Goal: Information Seeking & Learning: Learn about a topic

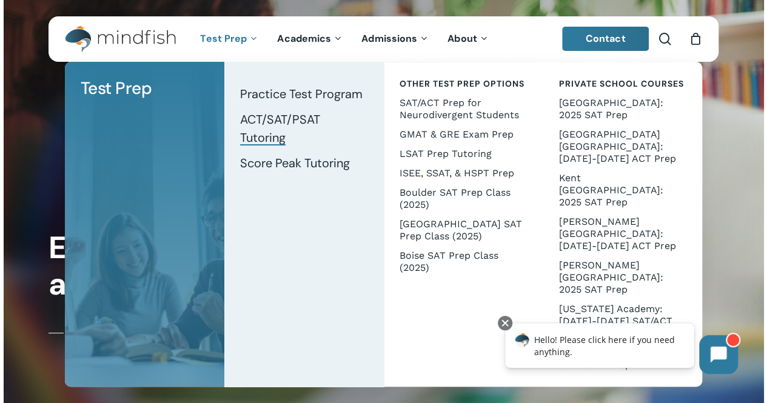
click at [269, 124] on span "ACT/SAT/PSAT Tutoring" at bounding box center [280, 129] width 80 height 34
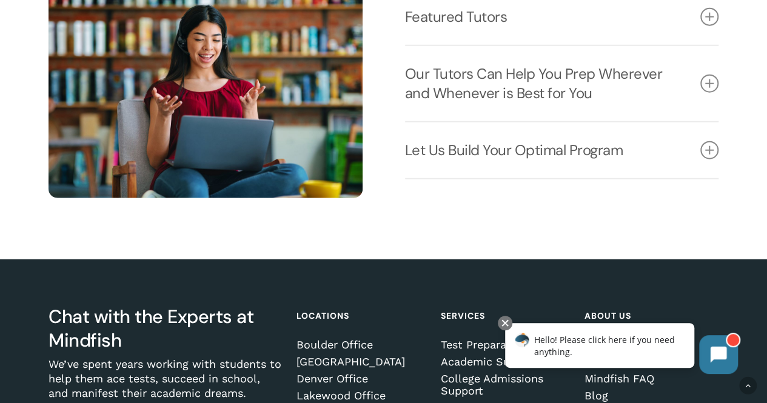
scroll to position [1537, 0]
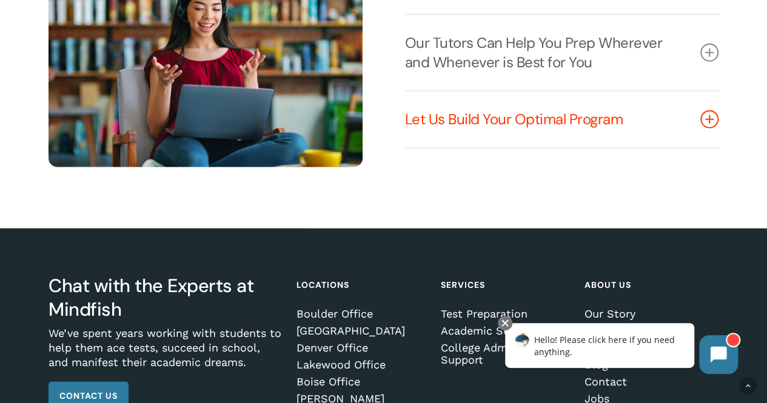
click at [709, 129] on icon at bounding box center [709, 119] width 18 height 18
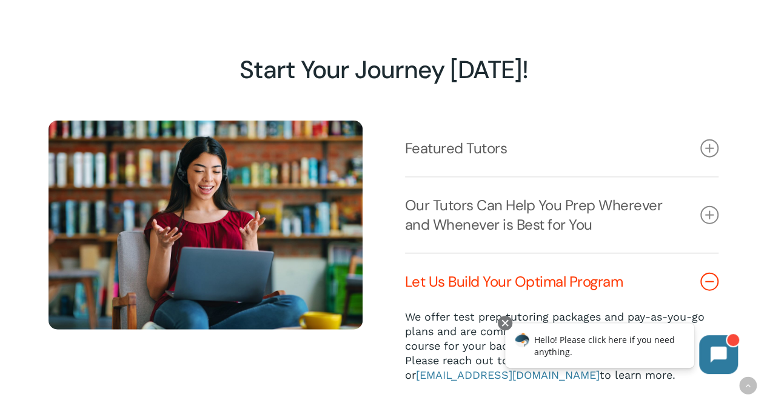
scroll to position [1367, 0]
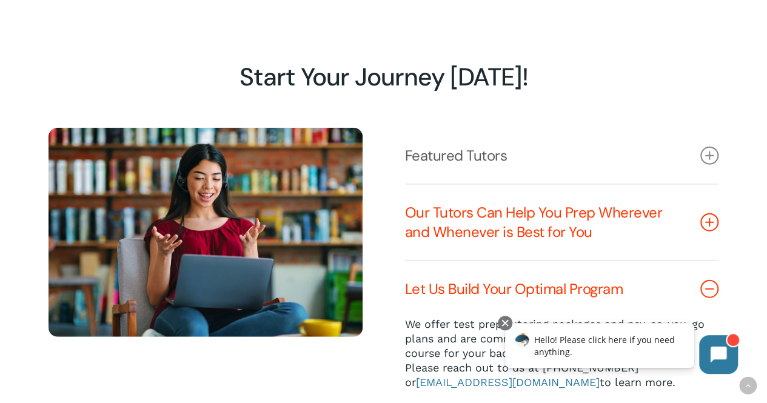
click at [712, 229] on icon at bounding box center [709, 222] width 18 height 18
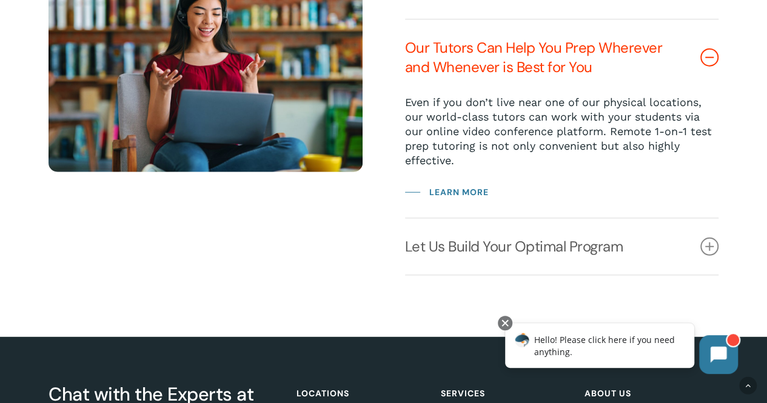
scroll to position [1541, 0]
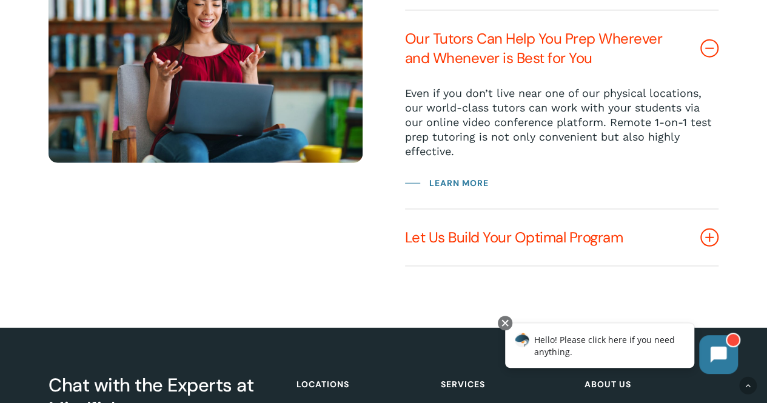
click at [706, 246] on icon at bounding box center [709, 238] width 18 height 18
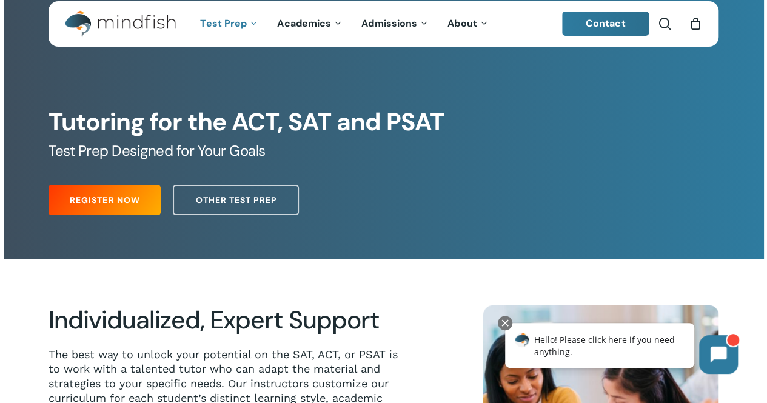
scroll to position [0, 0]
